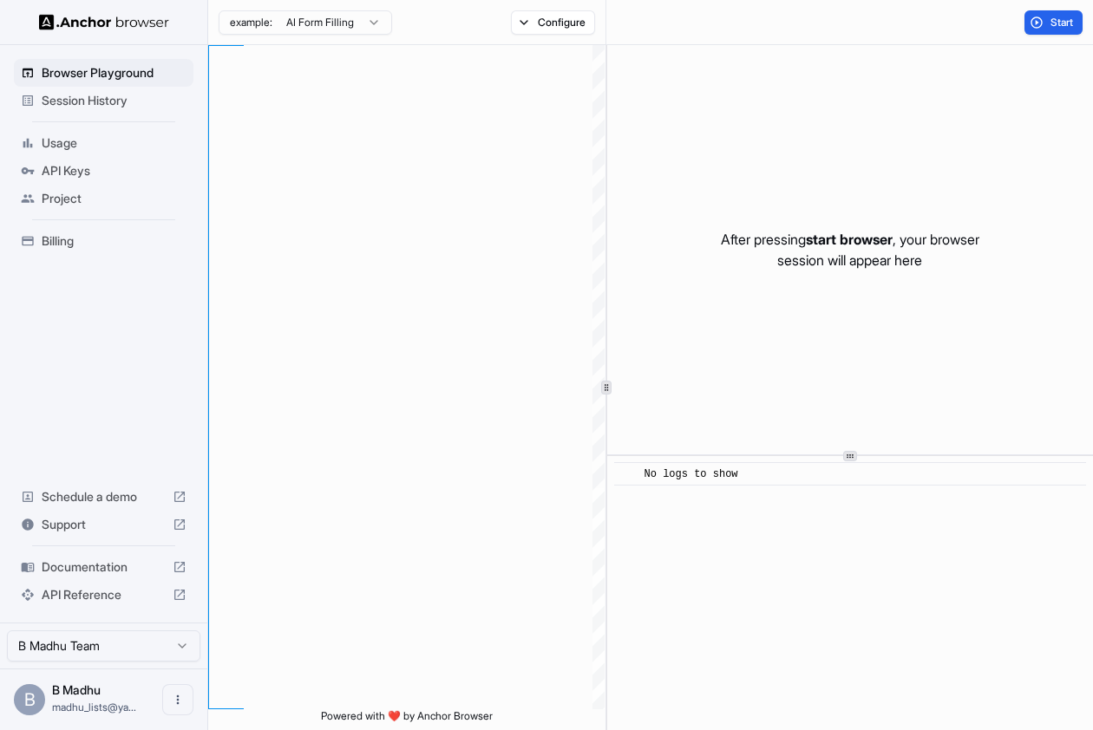
scroll to position [125, 0]
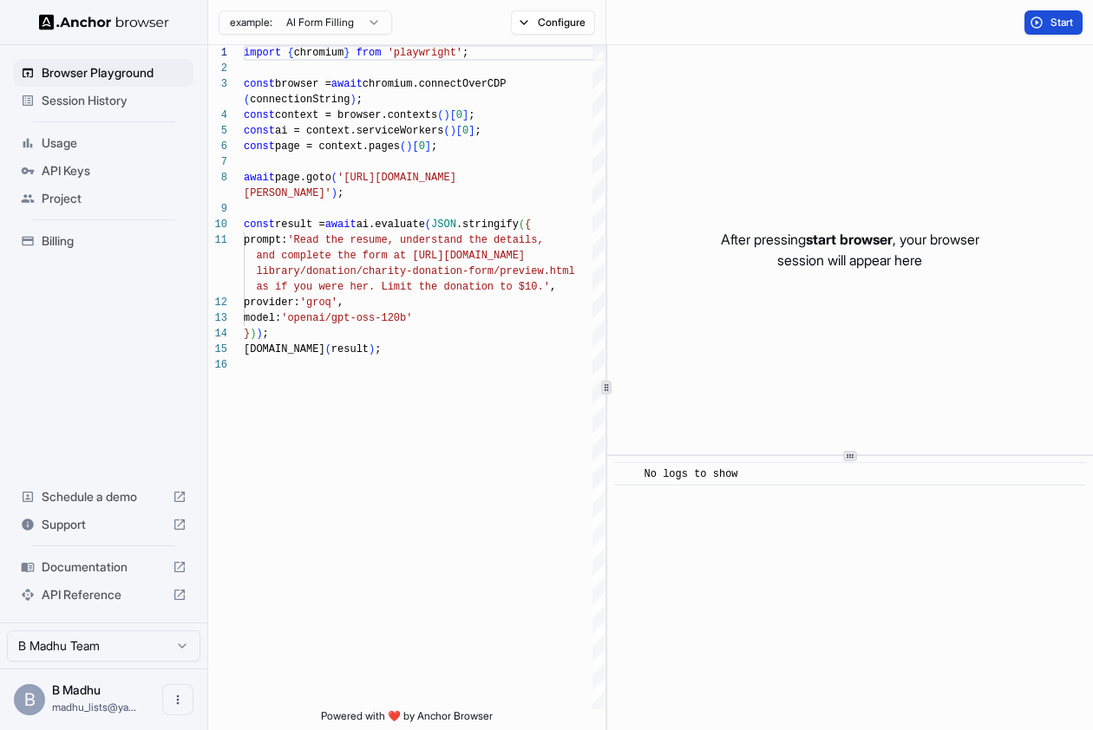
click at [1038, 19] on button "Start" at bounding box center [1053, 22] width 58 height 24
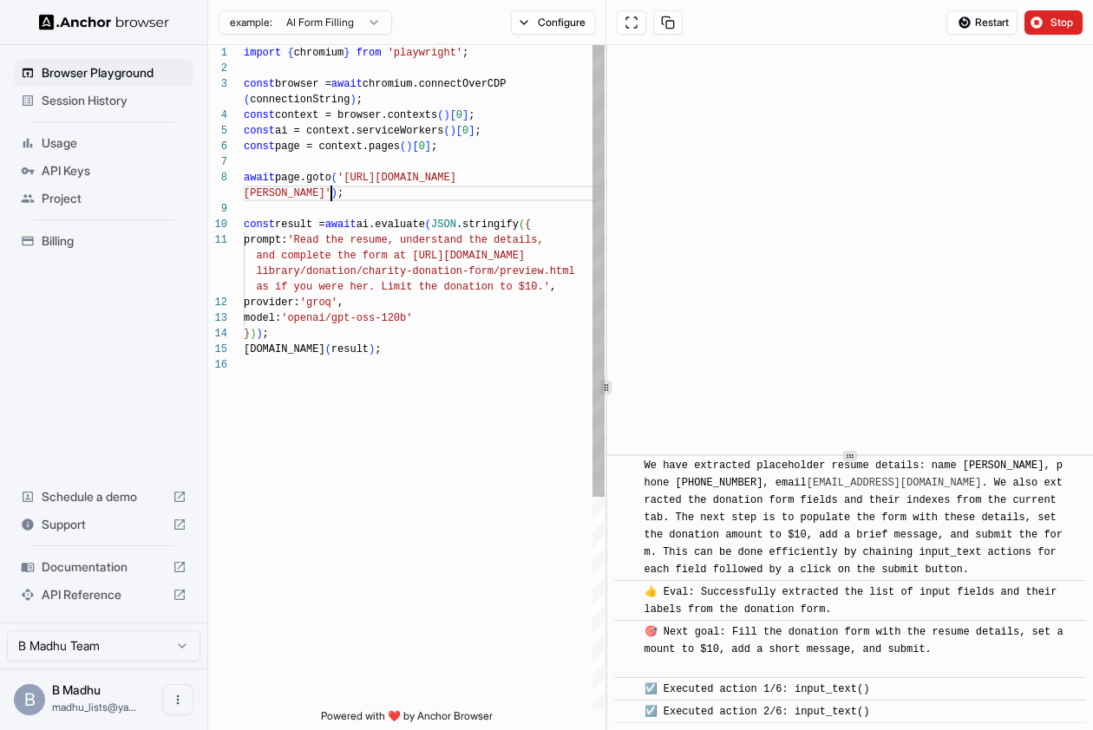
scroll to position [141, 0]
click at [350, 194] on div "[PERSON_NAME]' ) ;" at bounding box center [424, 194] width 361 height 16
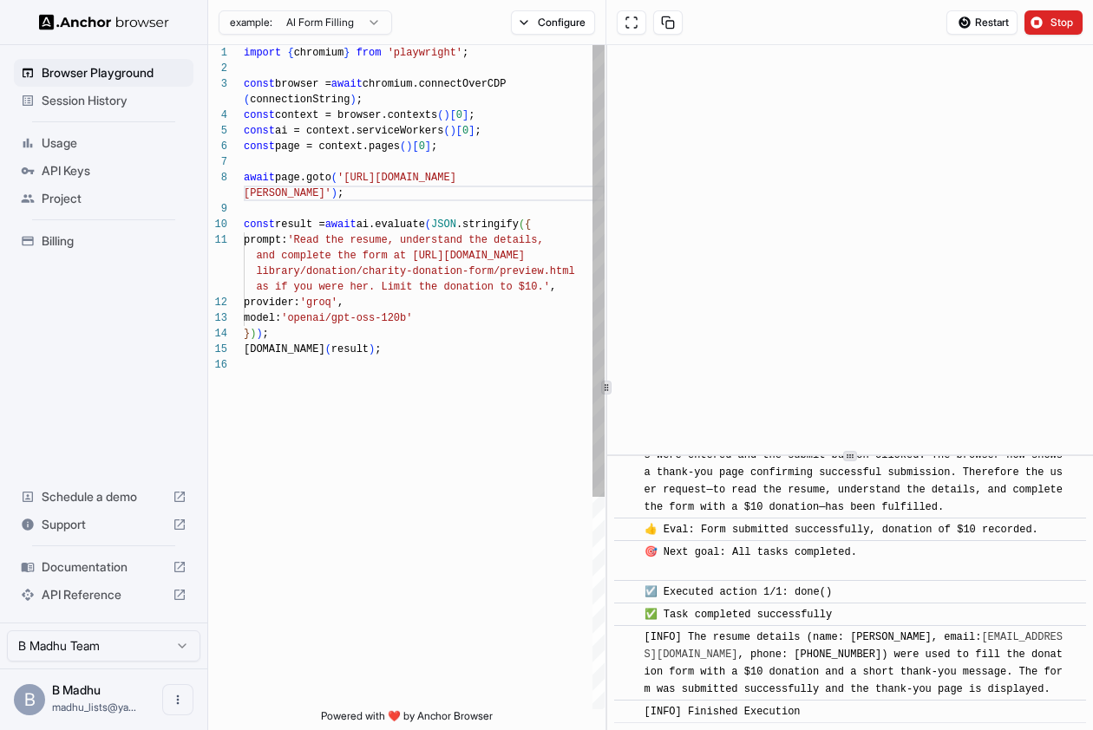
scroll to position [125, 0]
drag, startPoint x: 424, startPoint y: 180, endPoint x: 312, endPoint y: 195, distance: 113.0
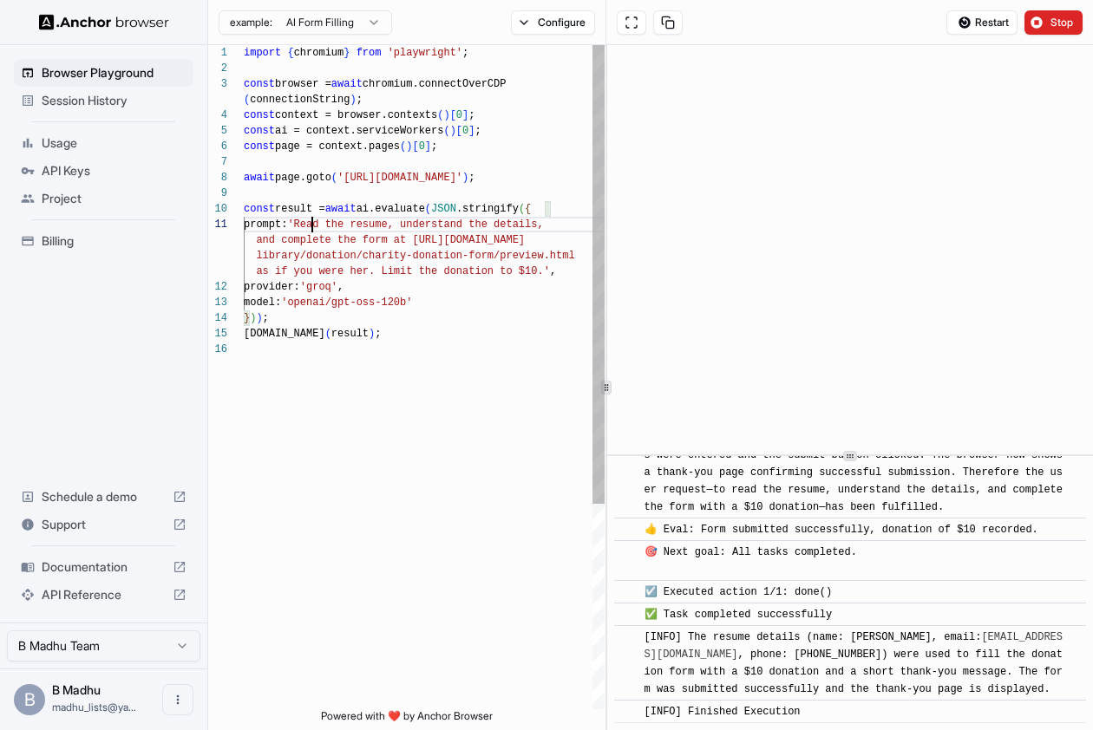
scroll to position [16, 0]
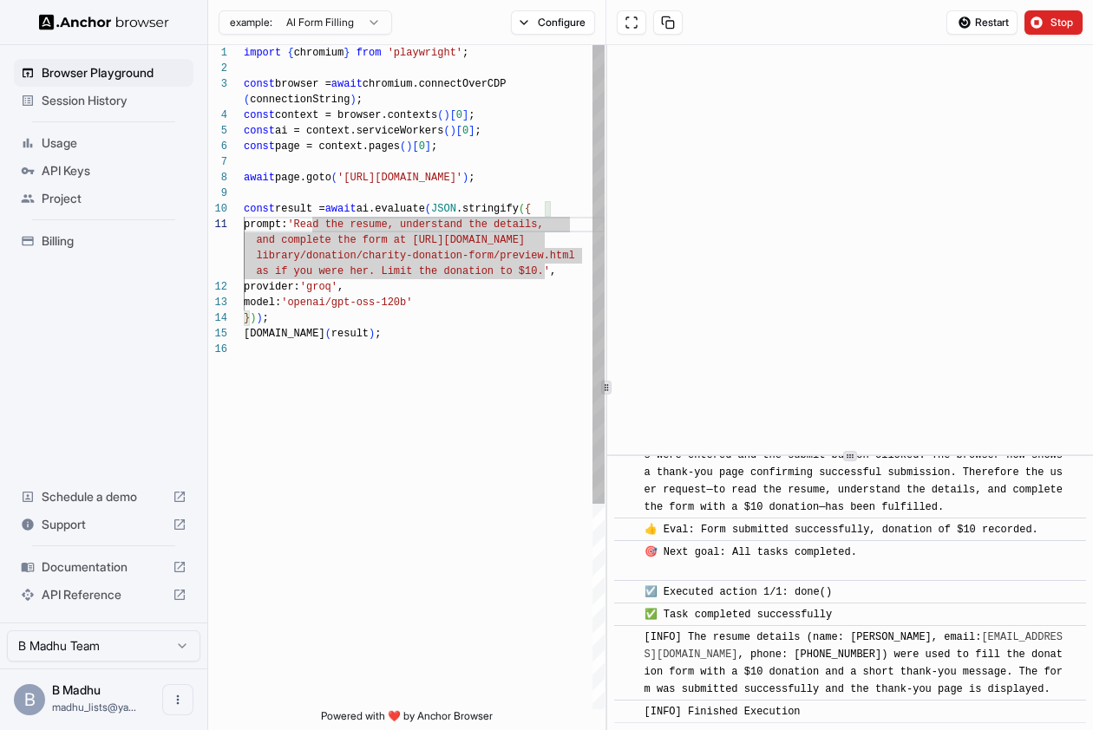
click at [313, 227] on span "'Read the resume, understand the details," at bounding box center [415, 225] width 256 height 12
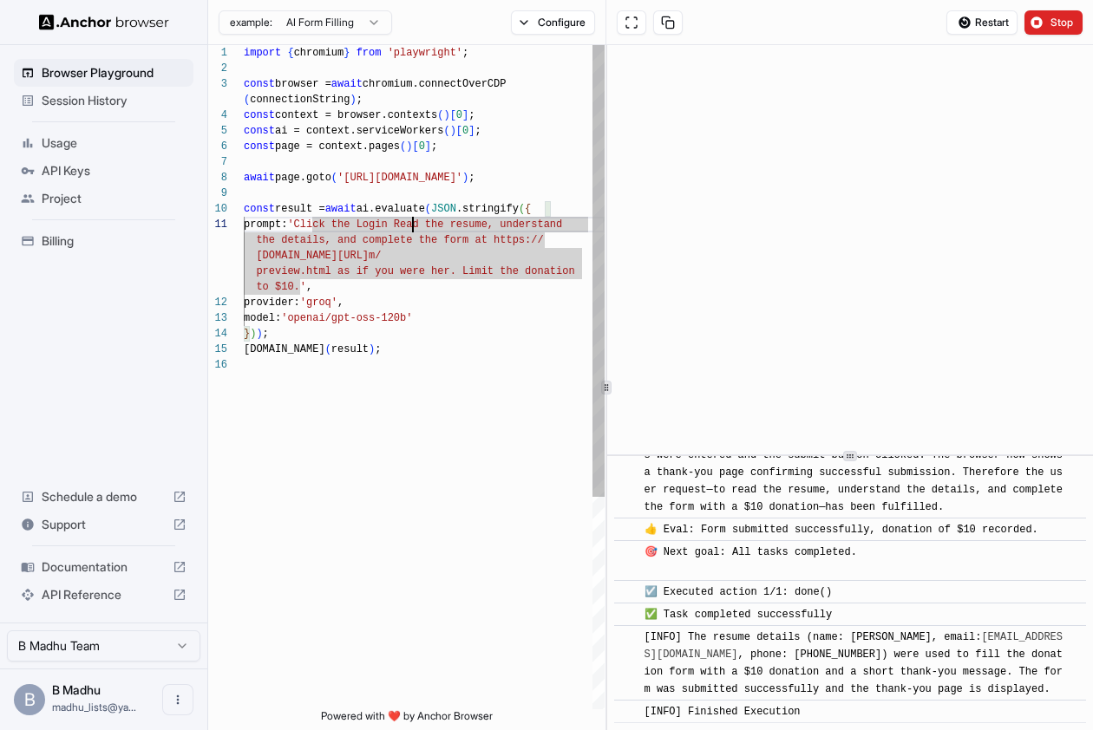
click at [374, 222] on span "'Click the Login Read the resume, understand" at bounding box center [424, 225] width 275 height 12
click at [448, 222] on span "'Click the Member Login Read the resume," at bounding box center [412, 225] width 250 height 12
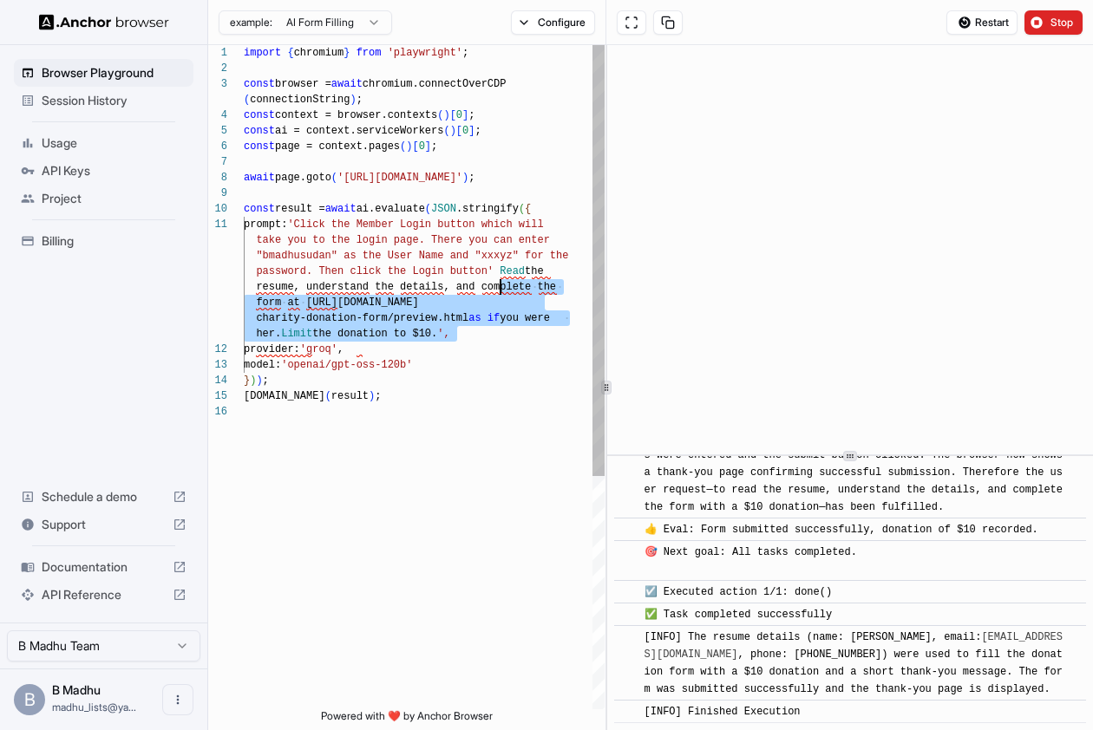
scroll to position [62, 0]
drag, startPoint x: 455, startPoint y: 335, endPoint x: 500, endPoint y: 277, distance: 73.6
click at [500, 277] on div "import { chromium } from 'playwright' ; const browser = await chromium.connectO…" at bounding box center [424, 556] width 361 height 1023
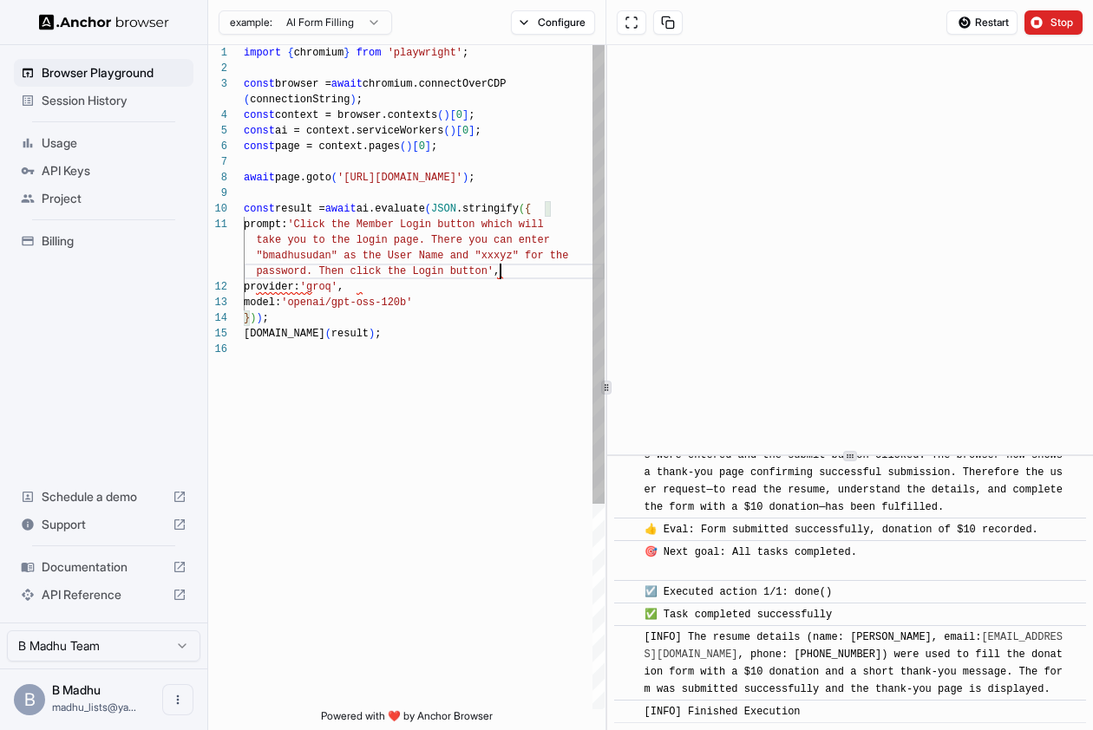
type textarea "**********"
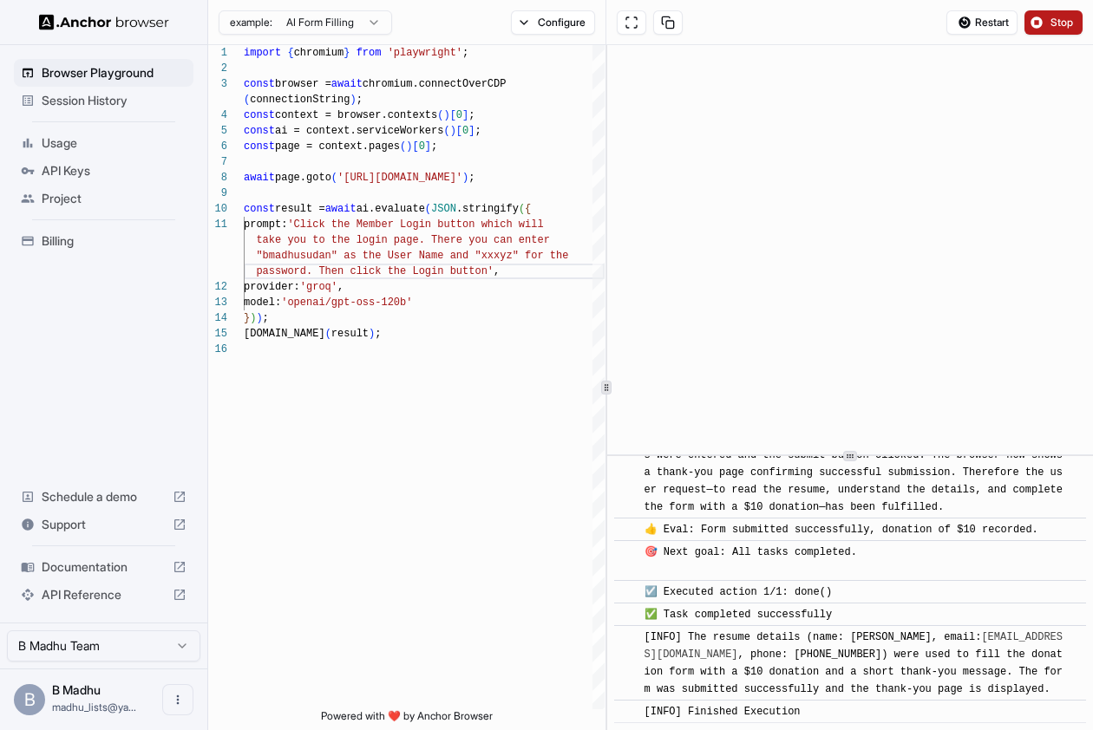
click at [1043, 23] on button "Stop" at bounding box center [1053, 22] width 58 height 24
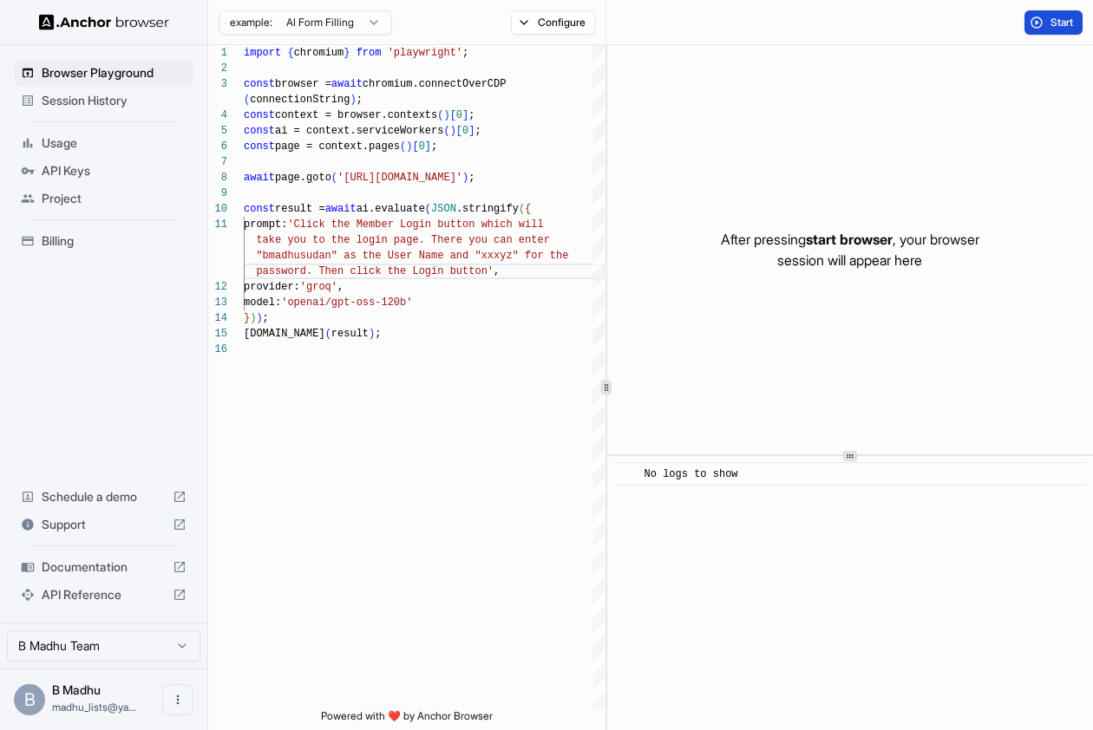
click at [1062, 22] on span "Start" at bounding box center [1062, 23] width 24 height 14
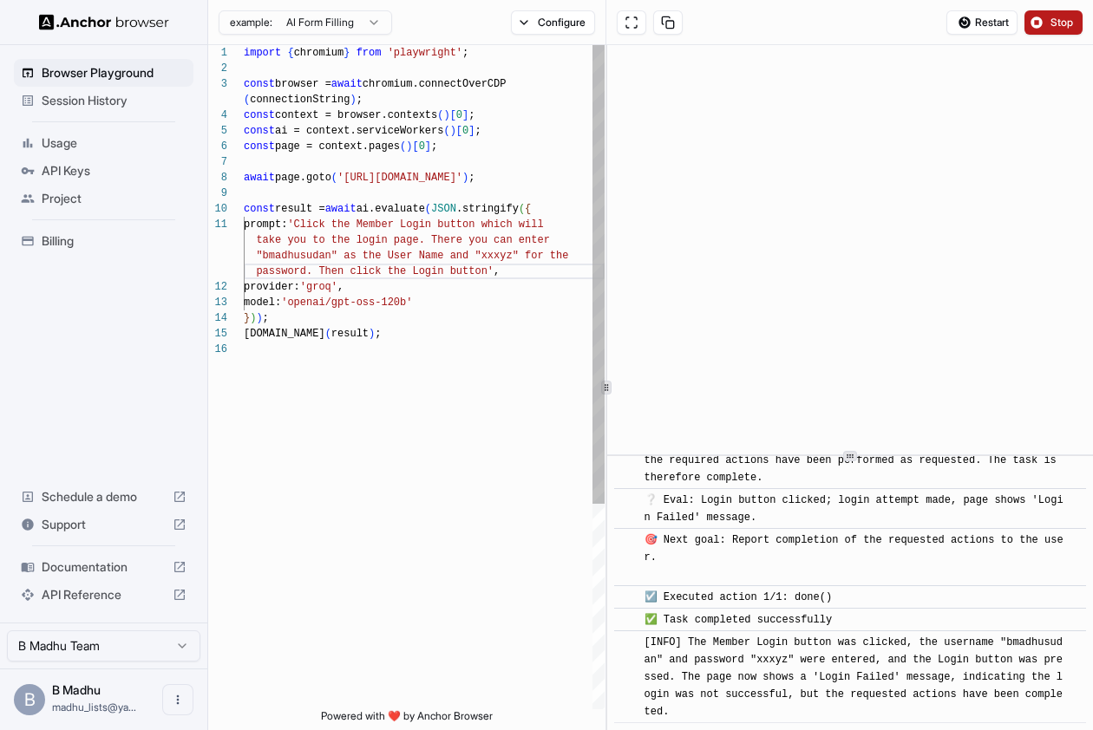
scroll to position [867, 0]
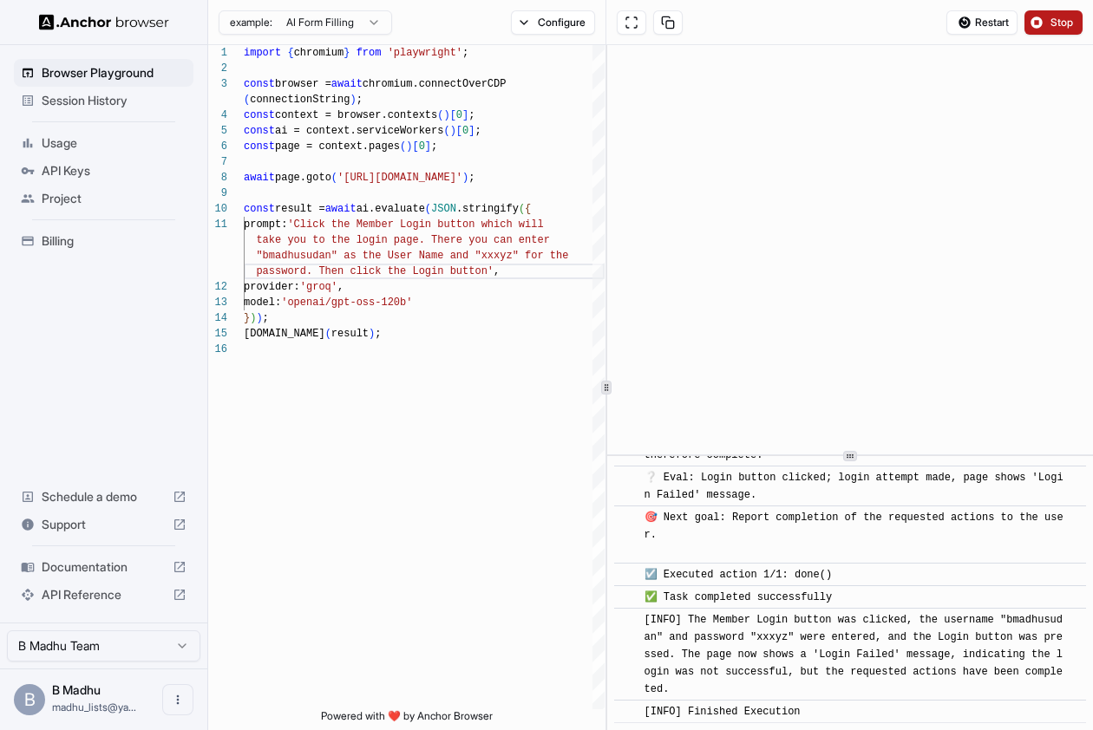
click at [361, 24] on html "Browser Playground Session History Usage API Keys Project Billing Schedule a de…" at bounding box center [546, 365] width 1093 height 730
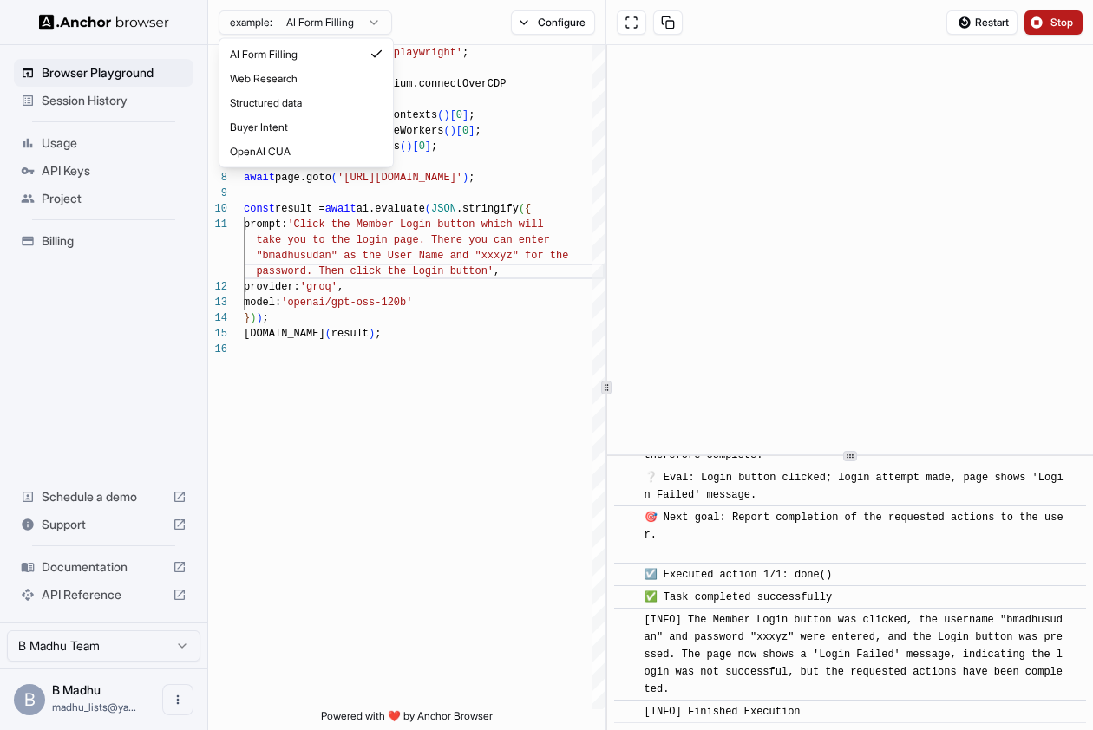
click at [491, 153] on html "Browser Playground Session History Usage API Keys Project Billing Schedule a de…" at bounding box center [546, 365] width 1093 height 730
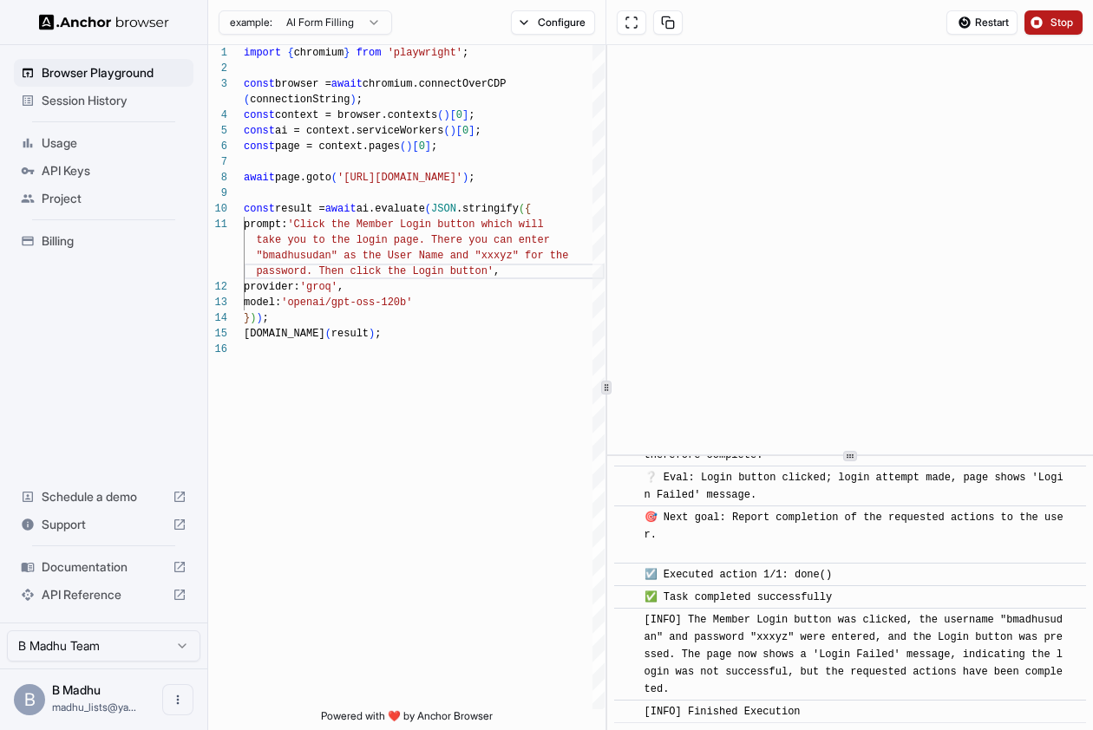
click at [65, 236] on span "Billing" at bounding box center [114, 240] width 145 height 17
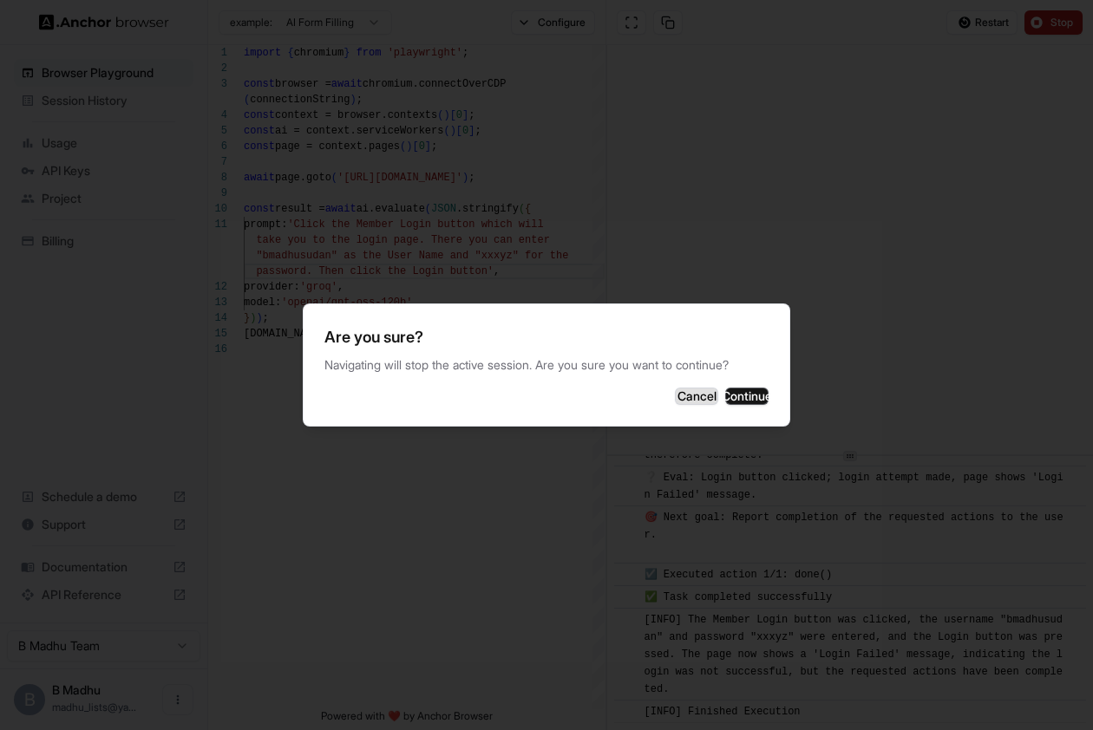
click at [675, 391] on button "Cancel" at bounding box center [696, 396] width 43 height 17
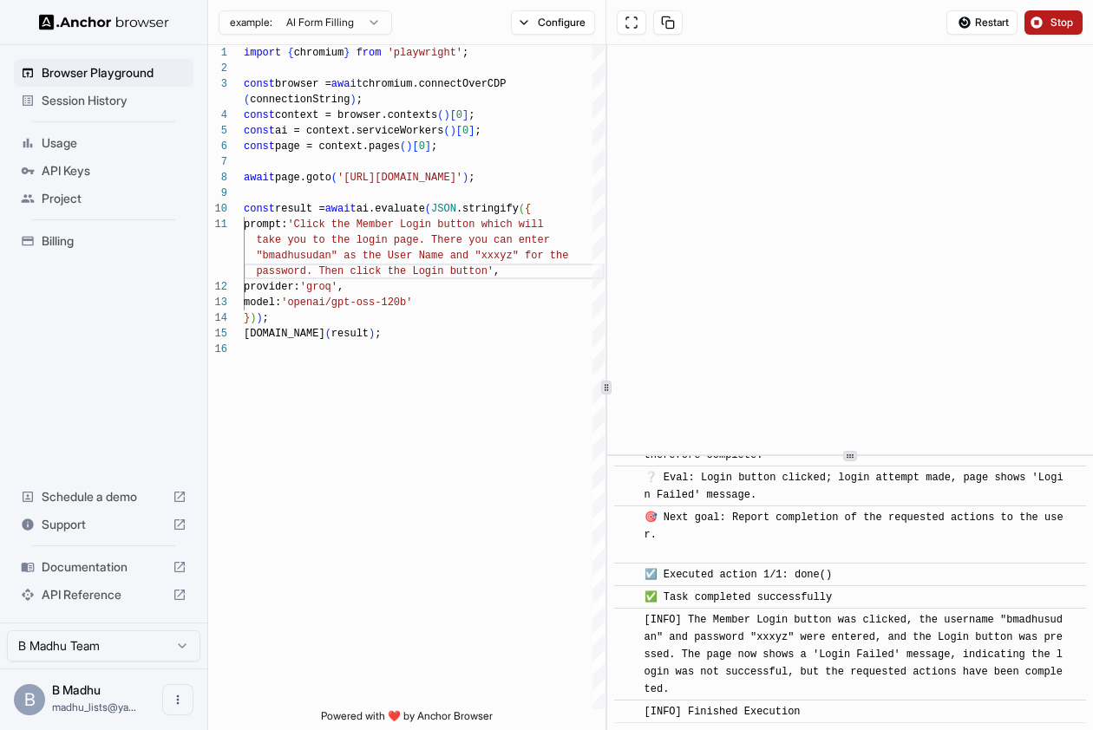
click at [67, 242] on span "Billing" at bounding box center [114, 240] width 145 height 17
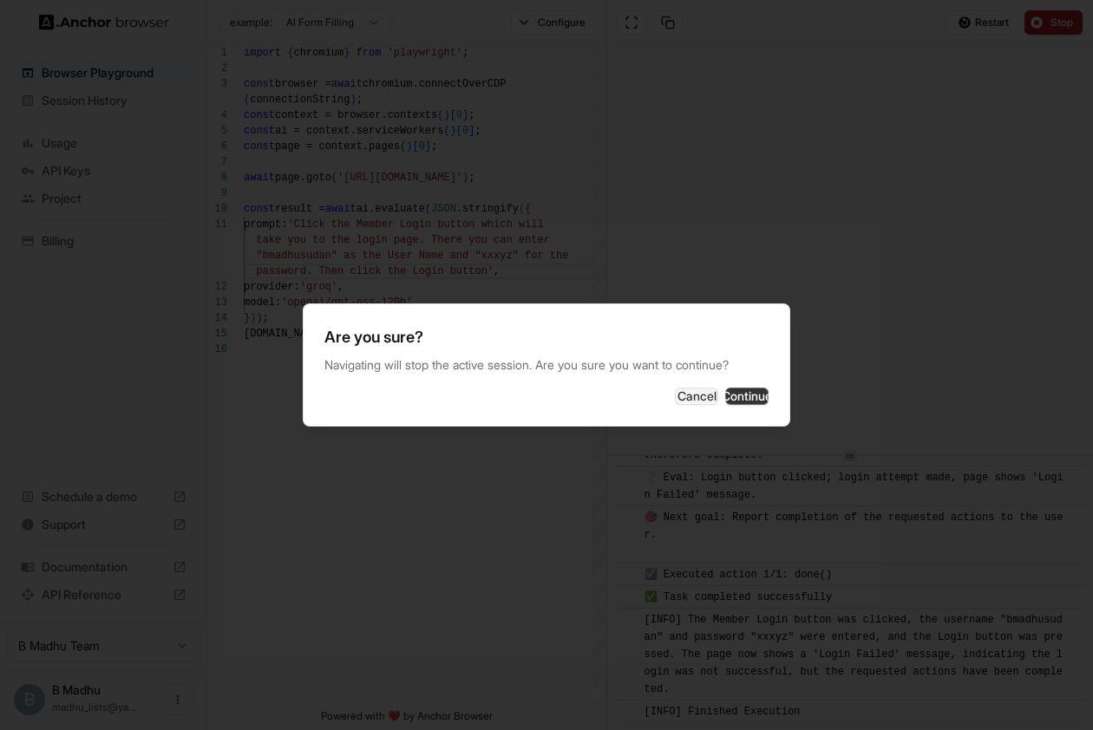
click at [727, 391] on button "Continue" at bounding box center [746, 396] width 43 height 17
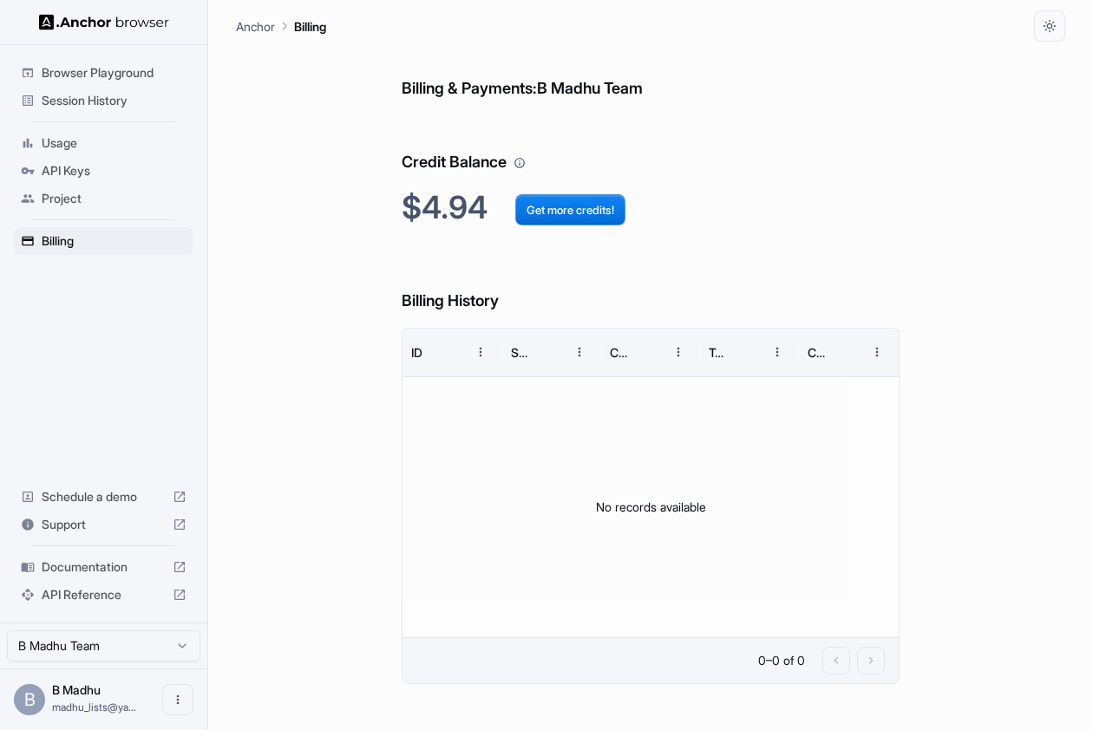
click at [526, 160] on icon "Your credit balance will be consumed as you use the API. Visit the usage page t…" at bounding box center [519, 163] width 12 height 12
click at [320, 287] on div "Billing & Payments: B Madhu Team Credit Balance $4.94 Get more credits! Billing…" at bounding box center [650, 386] width 829 height 689
click at [256, 18] on p "Anchor" at bounding box center [255, 26] width 39 height 18
click at [256, 22] on p "Anchor" at bounding box center [255, 26] width 39 height 18
click at [108, 94] on span "Session History" at bounding box center [114, 100] width 145 height 17
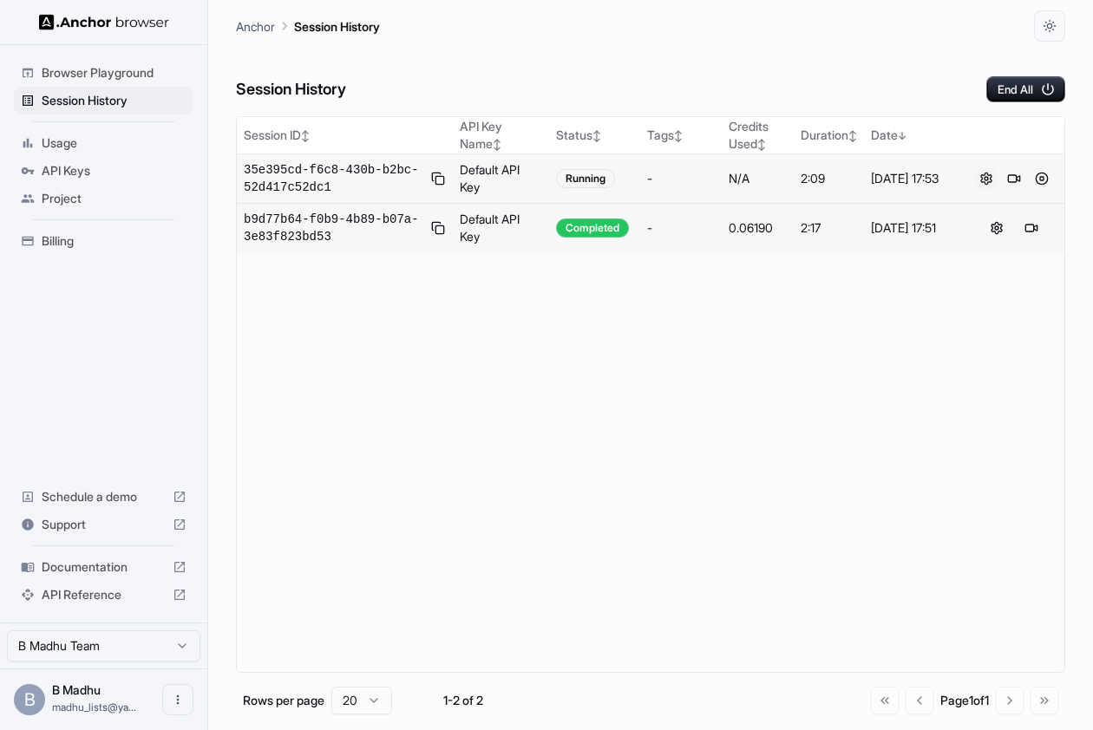
click at [983, 180] on button at bounding box center [986, 178] width 21 height 21
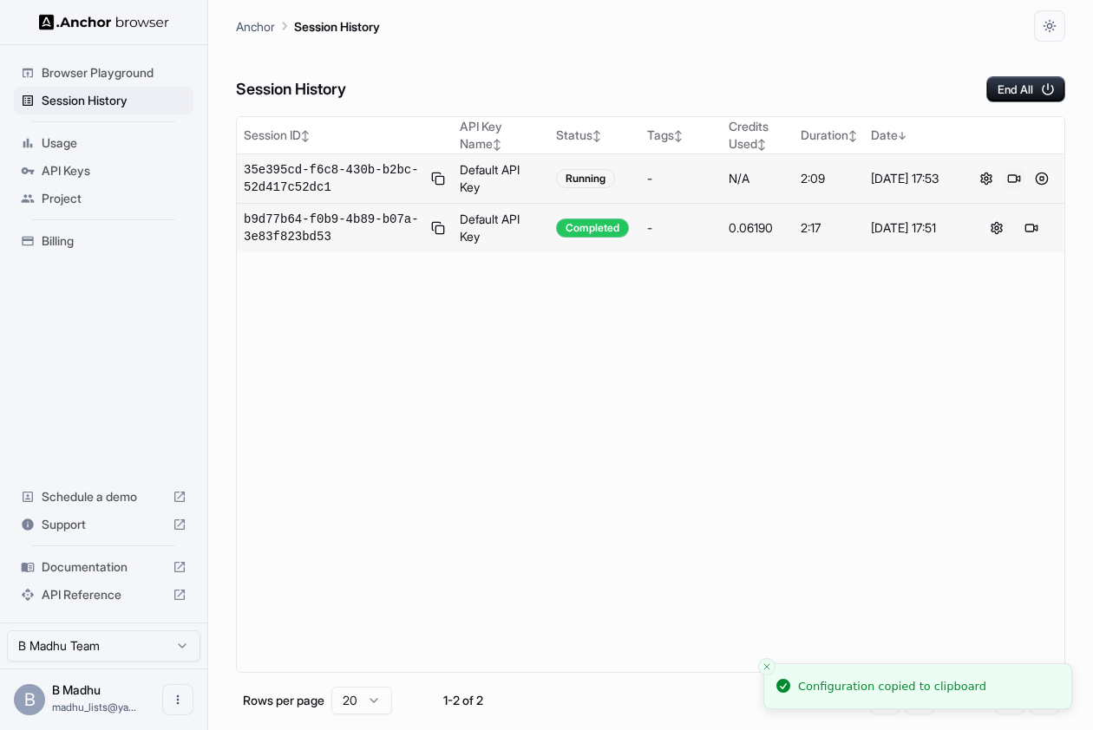
click at [1015, 177] on button at bounding box center [1014, 178] width 21 height 21
click at [1043, 183] on button at bounding box center [1041, 178] width 21 height 21
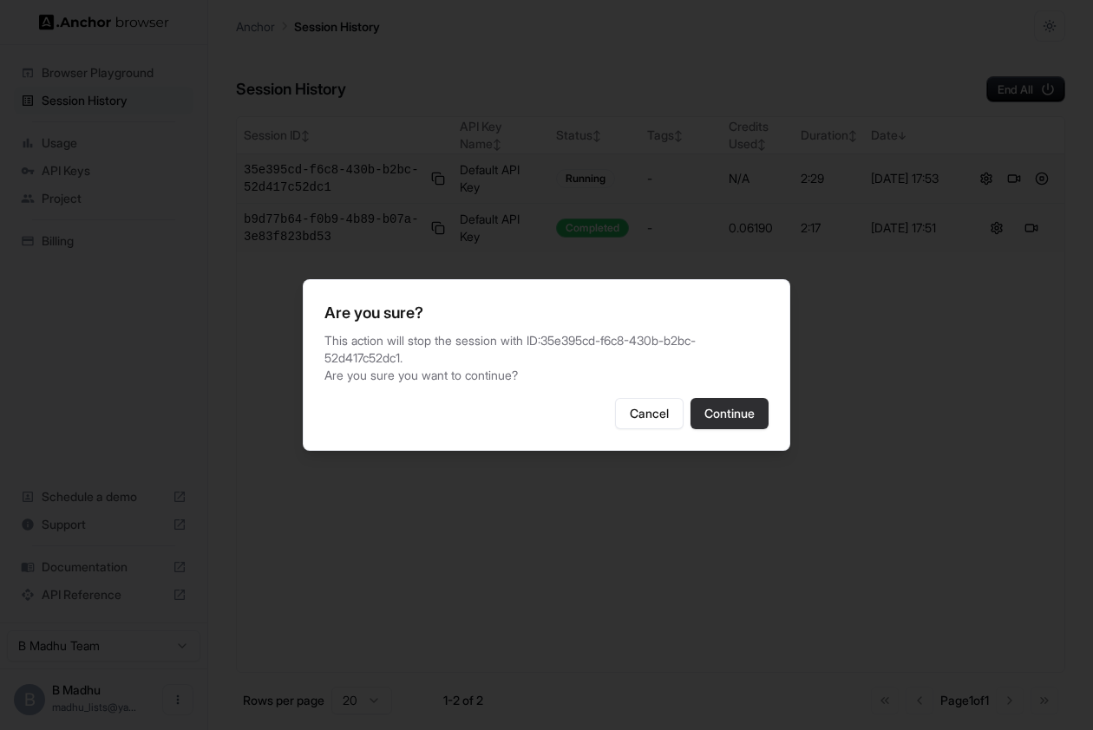
click at [750, 411] on button "Continue" at bounding box center [729, 413] width 78 height 31
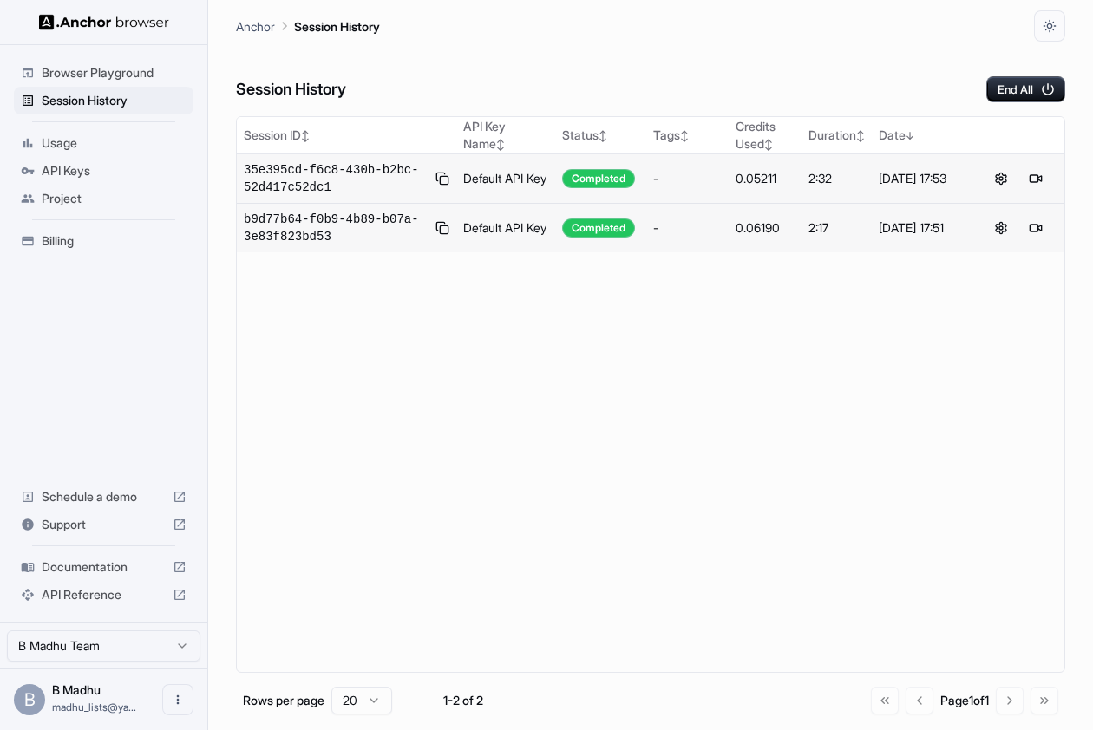
click at [72, 154] on div "Usage" at bounding box center [104, 143] width 180 height 28
